Goal: Find specific page/section: Find specific page/section

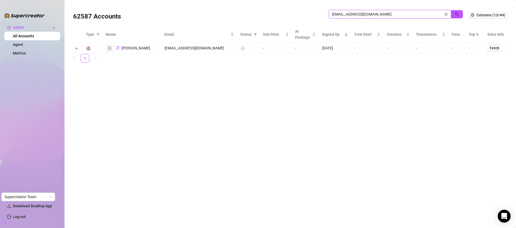
click at [400, 13] on input "restatham@googlemail.com" at bounding box center [387, 14] width 111 height 6
type input "cucu"
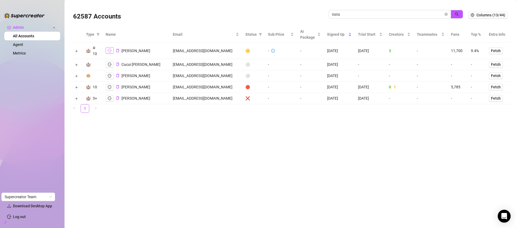
click at [110, 50] on icon "logout" at bounding box center [110, 51] width 4 height 4
click at [446, 13] on icon "close-circle" at bounding box center [445, 14] width 3 height 3
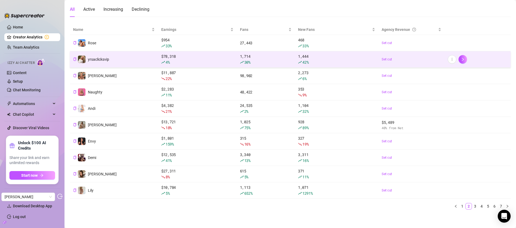
scroll to position [52, 0]
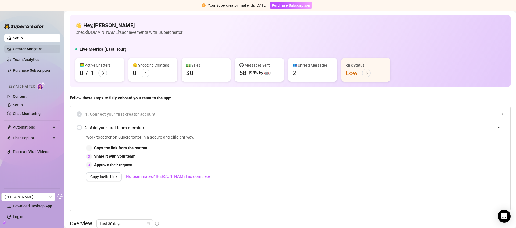
click at [42, 51] on link "Creator Analytics" at bounding box center [34, 49] width 43 height 9
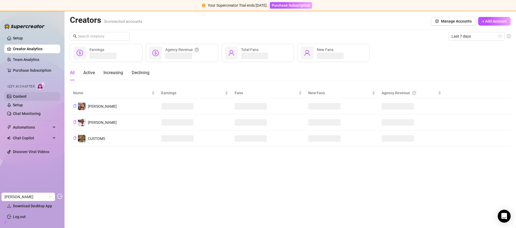
click at [27, 98] on link "Content" at bounding box center [20, 96] width 14 height 4
